Goal: Task Accomplishment & Management: Manage account settings

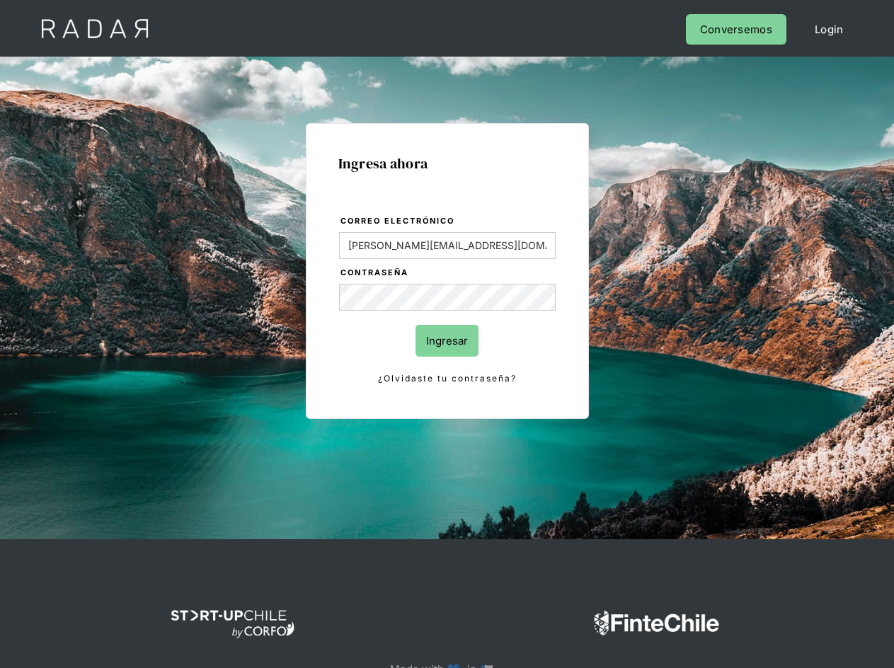
click at [474, 333] on input "Ingresar" at bounding box center [447, 341] width 63 height 32
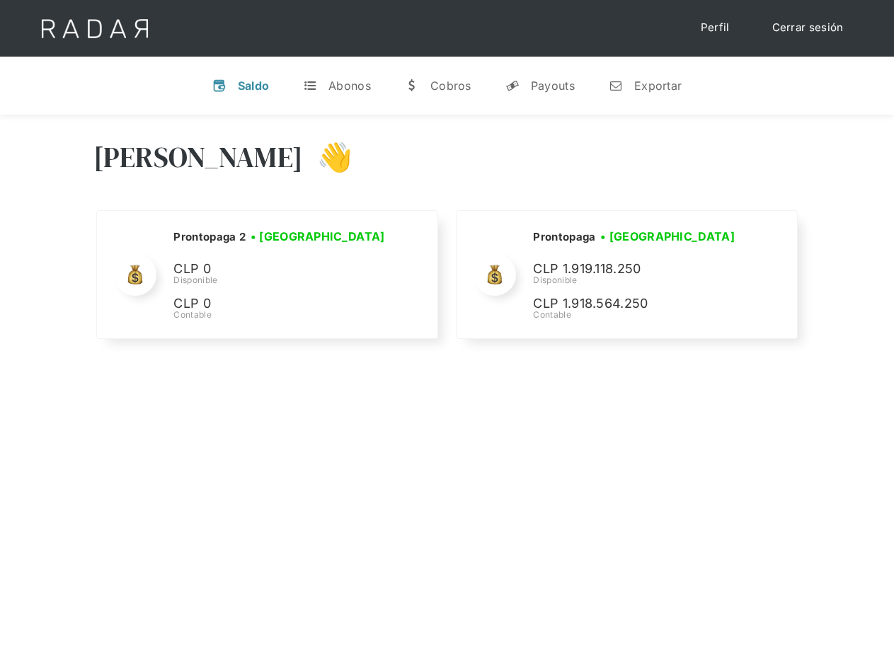
click at [807, 19] on link "Cerrar sesión" at bounding box center [808, 28] width 100 height 28
